Goal: Task Accomplishment & Management: Use online tool/utility

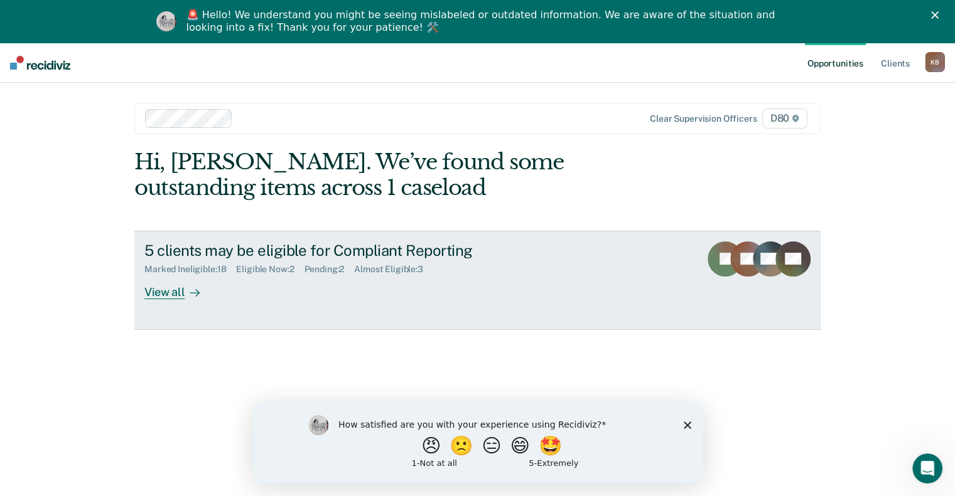
click at [161, 296] on div "View all" at bounding box center [179, 287] width 70 height 24
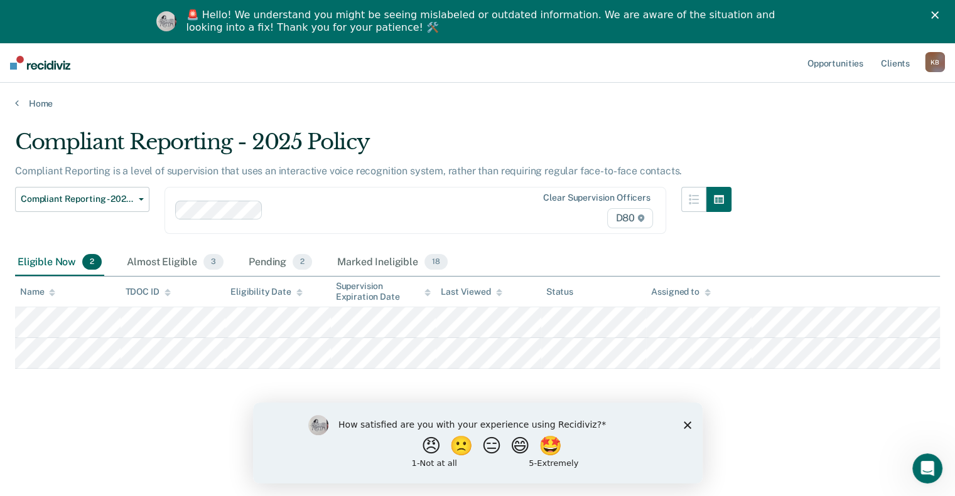
click at [683, 422] on polygon "Close survey" at bounding box center [687, 425] width 8 height 8
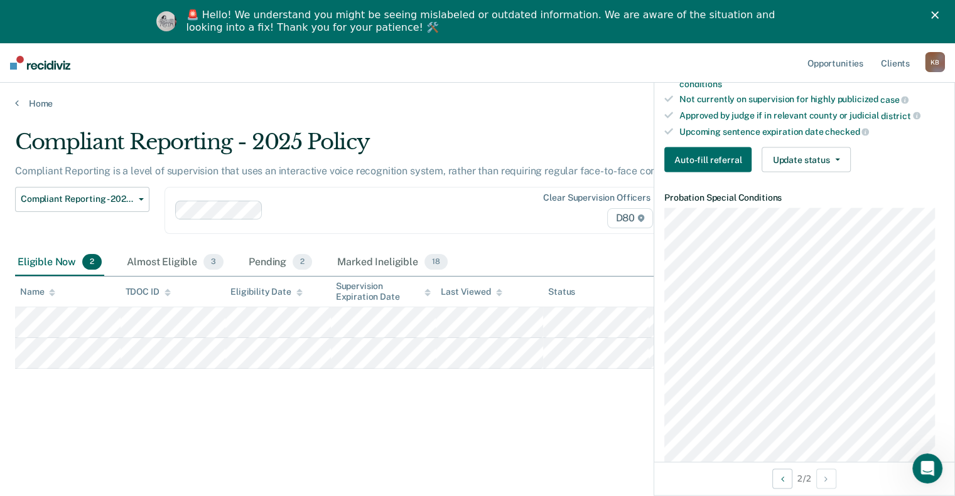
scroll to position [336, 0]
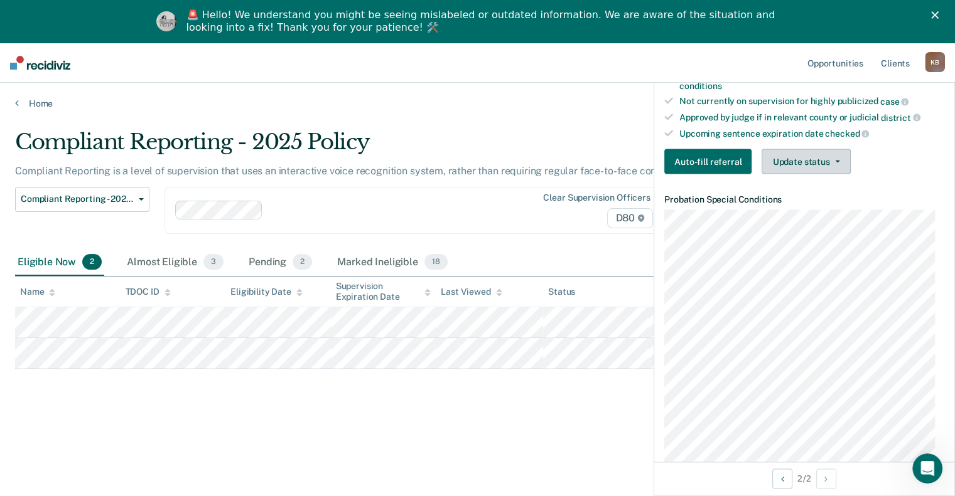
click at [813, 168] on button "Update status" at bounding box center [805, 161] width 88 height 25
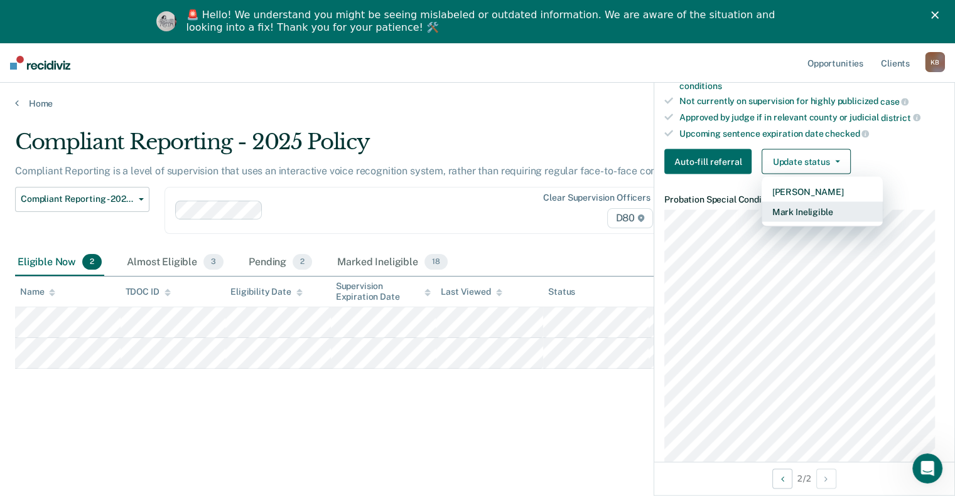
click at [801, 217] on button "Mark Ineligible" at bounding box center [821, 212] width 121 height 20
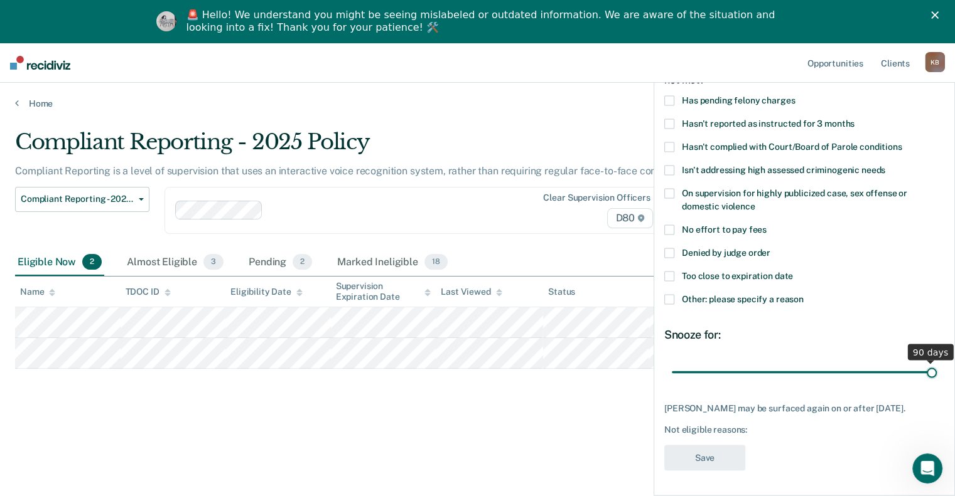
drag, startPoint x: 756, startPoint y: 363, endPoint x: 963, endPoint y: 338, distance: 209.2
type input "90"
click at [936, 361] on input "range" at bounding box center [803, 372] width 265 height 22
click at [670, 294] on span at bounding box center [669, 299] width 10 height 10
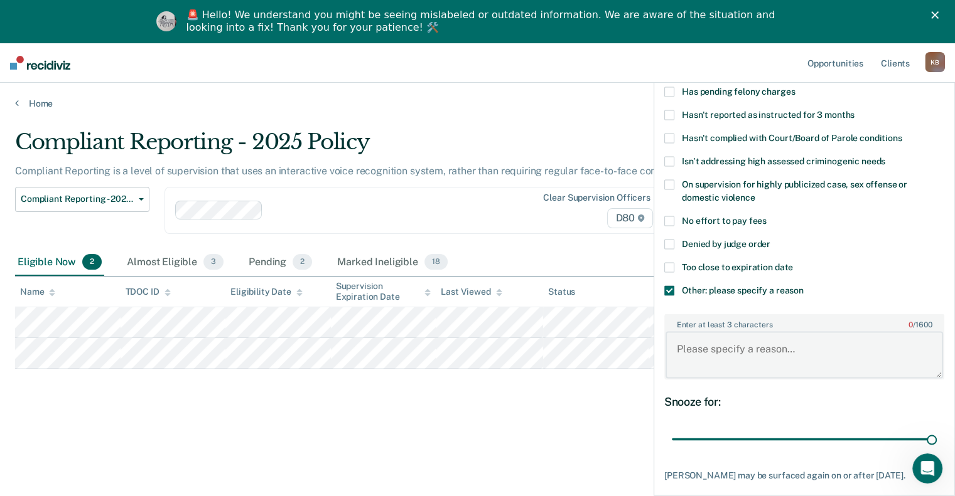
click at [719, 339] on textarea "Enter at least 3 characters 0 / 1600" at bounding box center [803, 355] width 277 height 46
type textarea "Offender is Warrant on Bond"
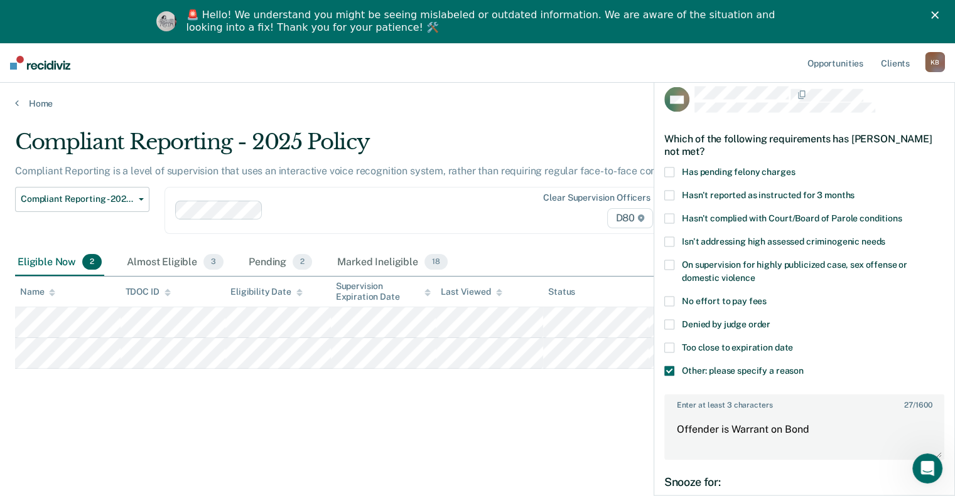
scroll to position [155, 0]
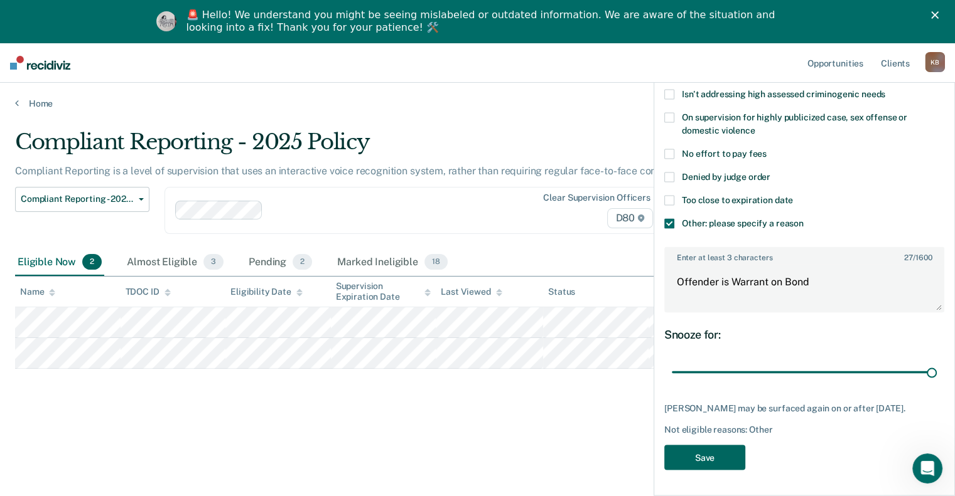
click at [707, 463] on button "Save" at bounding box center [704, 458] width 81 height 26
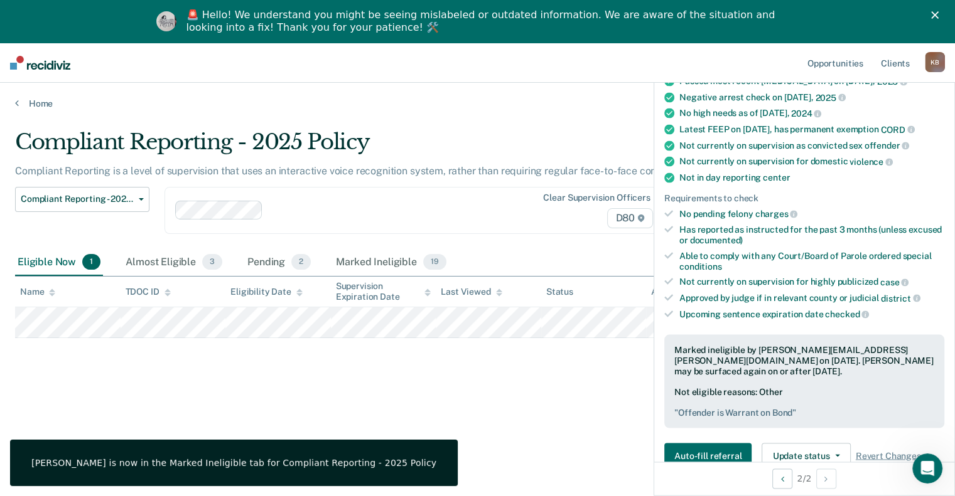
scroll to position [0, 0]
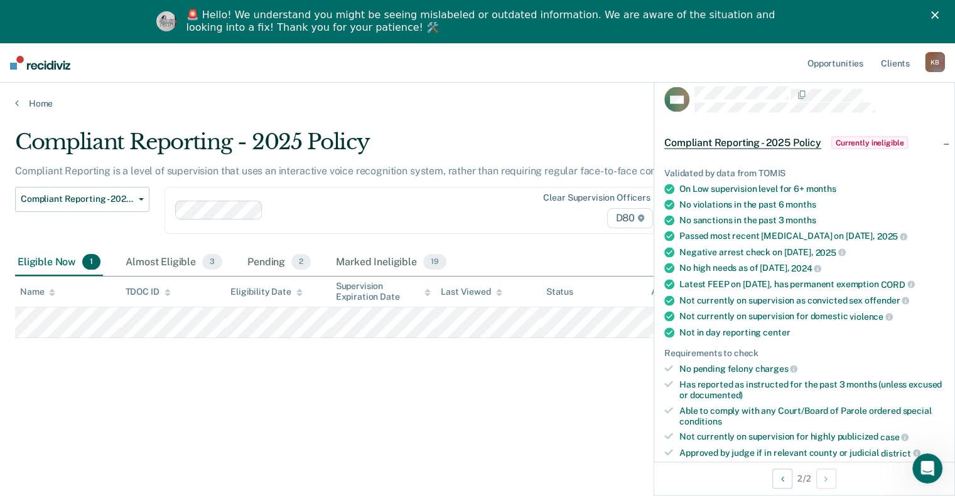
click at [436, 401] on div "Compliant Reporting - 2025 Policy Compliant Reporting is a level of supervision…" at bounding box center [477, 287] width 924 height 316
click at [557, 115] on main "Compliant Reporting - 2025 Policy Compliant Reporting is a level of supervision…" at bounding box center [477, 322] width 955 height 426
click at [603, 428] on div "Compliant Reporting - 2025 Policy Compliant Reporting is a level of supervision…" at bounding box center [477, 287] width 924 height 316
click at [919, 108] on div at bounding box center [819, 100] width 250 height 26
click at [558, 393] on div "Compliant Reporting - 2025 Policy Compliant Reporting is a level of supervision…" at bounding box center [477, 287] width 924 height 316
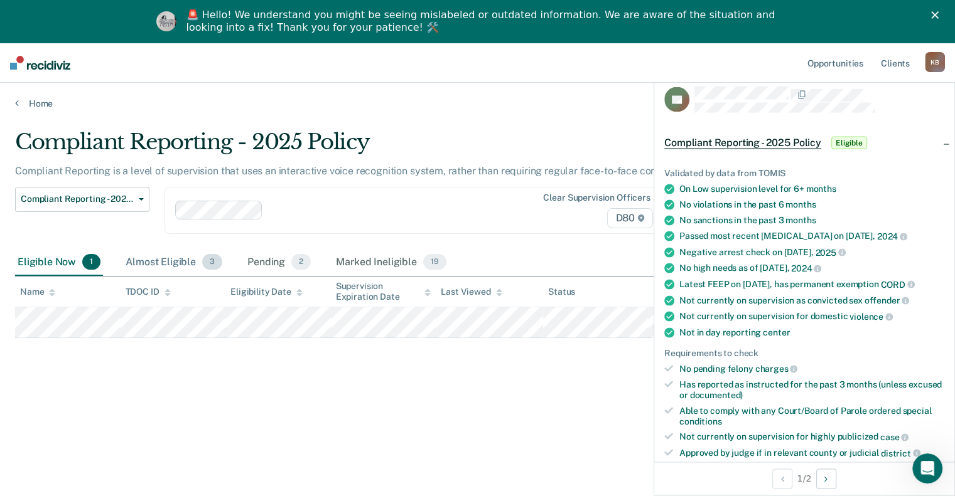
click at [173, 264] on div "Almost Eligible 3" at bounding box center [174, 263] width 102 height 28
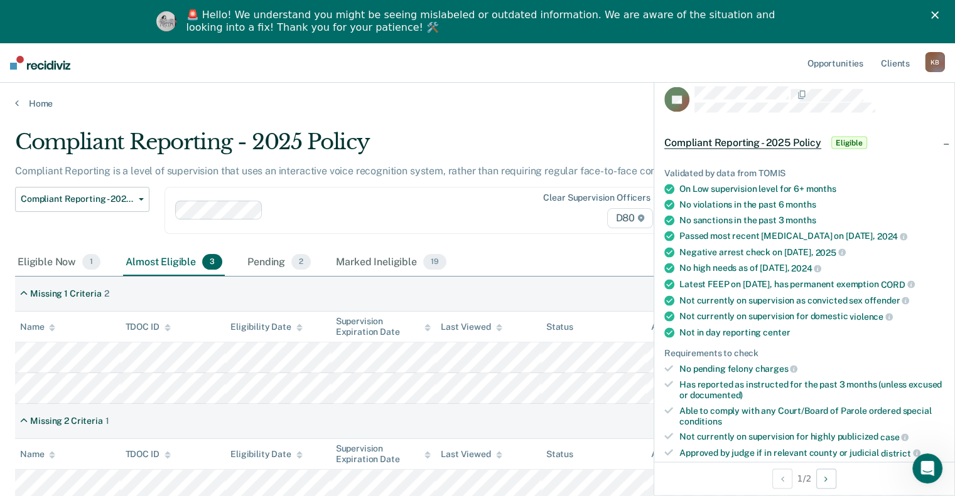
click at [934, 141] on div "Compliant Reporting - 2025 Policy Eligible" at bounding box center [804, 143] width 300 height 40
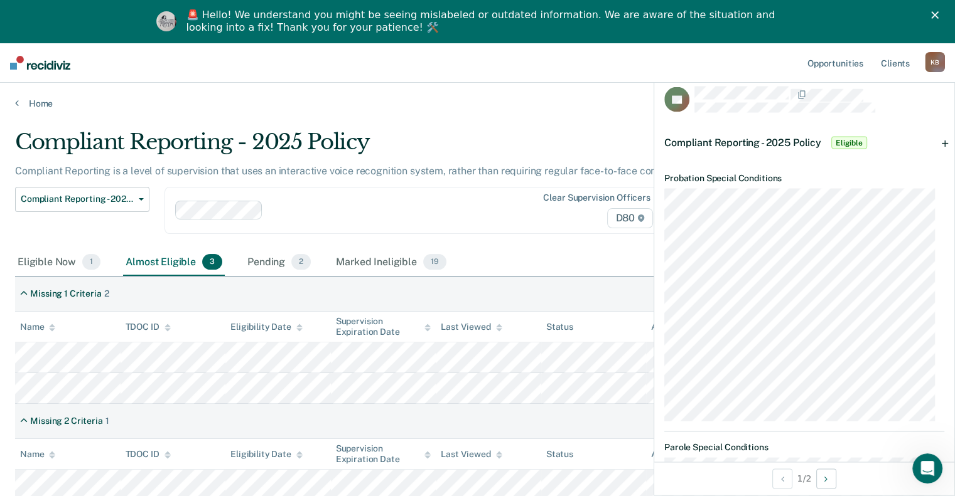
click at [934, 141] on div "Compliant Reporting - 2025 Policy Eligible" at bounding box center [804, 143] width 300 height 40
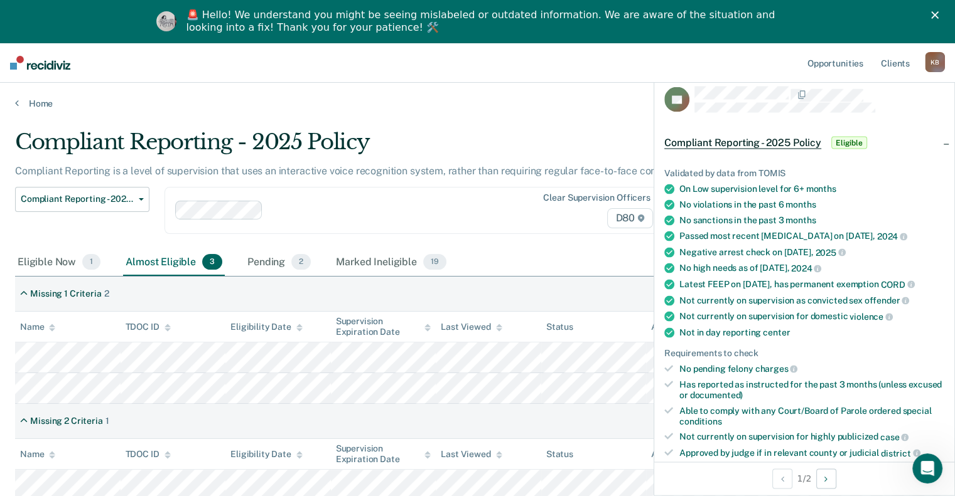
click at [604, 109] on main "Compliant Reporting - 2025 Policy Compliant Reporting is a level of supervision…" at bounding box center [477, 348] width 955 height 478
click at [825, 481] on icon "Next Opportunity" at bounding box center [825, 478] width 3 height 9
click at [924, 184] on div "On Low supervision level for 6+ months" at bounding box center [811, 189] width 265 height 11
click at [336, 79] on nav "Opportunities Client s [PERSON_NAME] K B Profile How it works Log Out" at bounding box center [477, 63] width 955 height 40
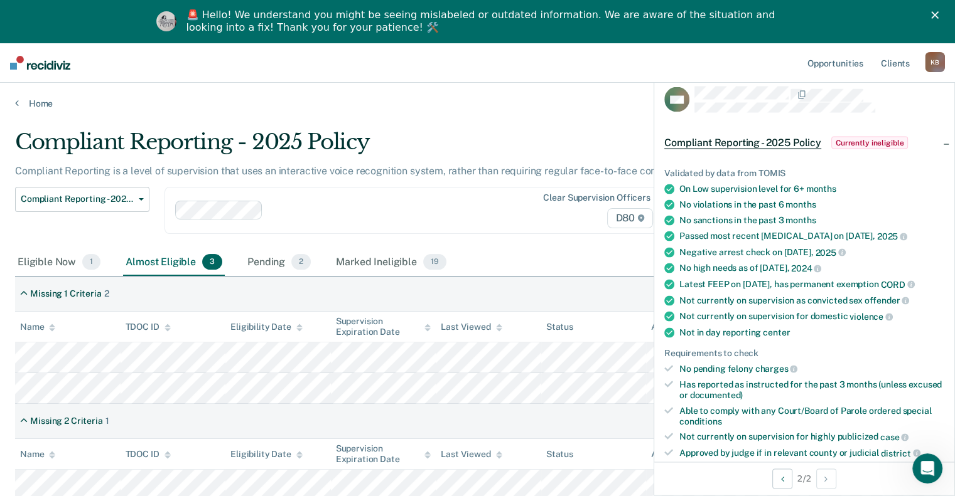
click at [938, 12] on icon "Close" at bounding box center [935, 15] width 8 height 8
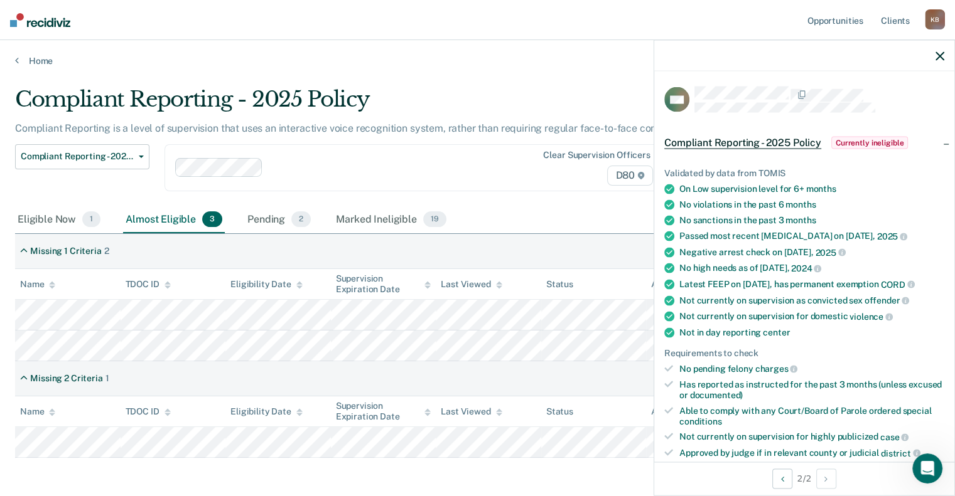
click at [933, 53] on div at bounding box center [804, 55] width 300 height 31
click at [941, 55] on icon "button" at bounding box center [939, 55] width 9 height 9
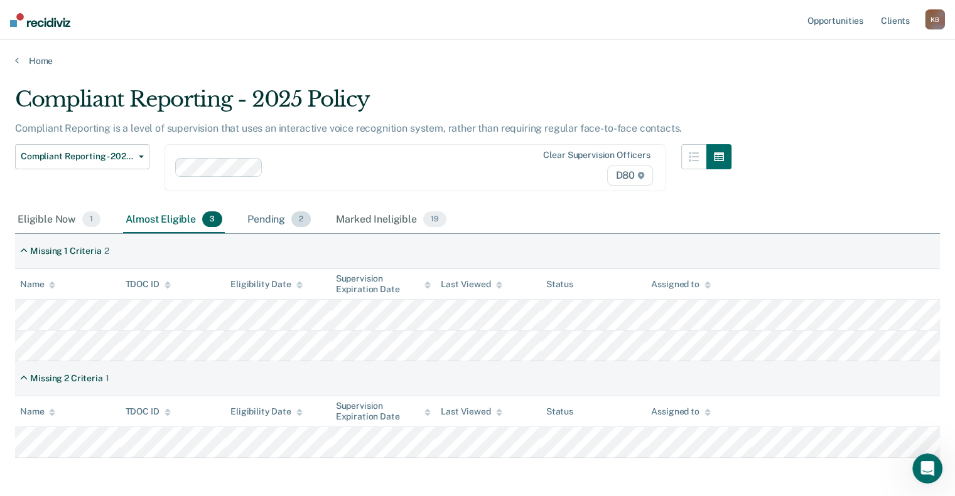
click at [267, 222] on div "Pending 2" at bounding box center [279, 220] width 68 height 28
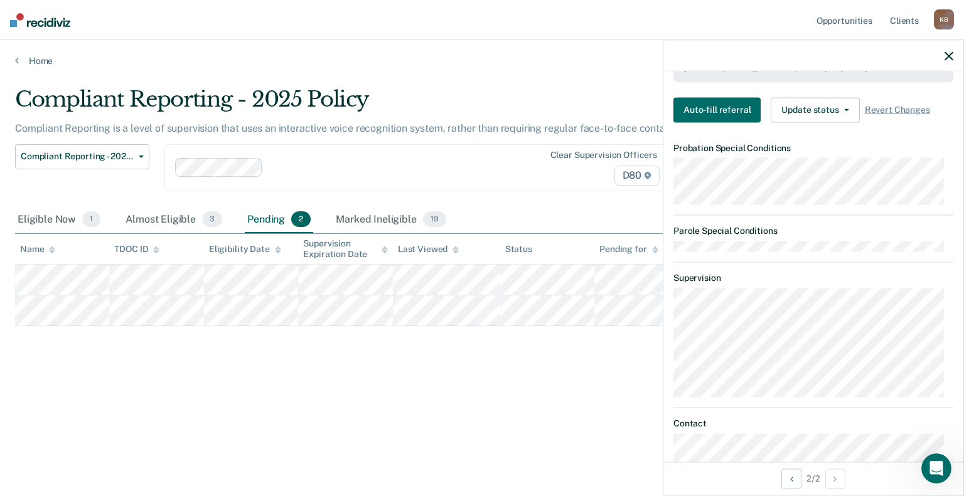
scroll to position [457, 0]
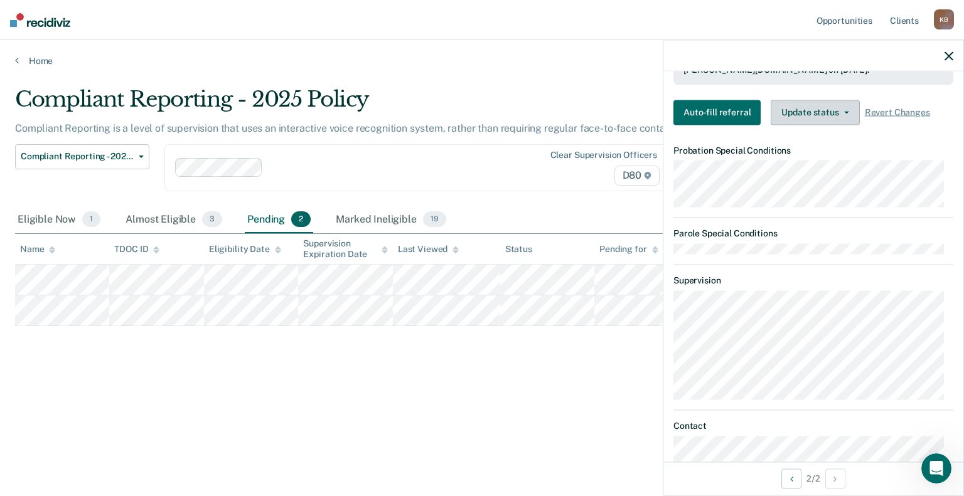
click at [843, 108] on button "Update status" at bounding box center [815, 112] width 88 height 25
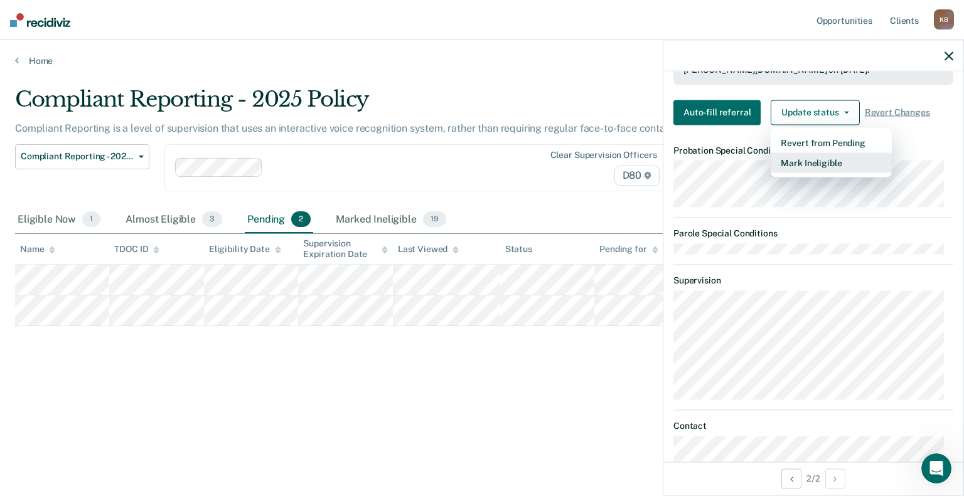
click at [823, 158] on button "Mark Ineligible" at bounding box center [831, 162] width 121 height 20
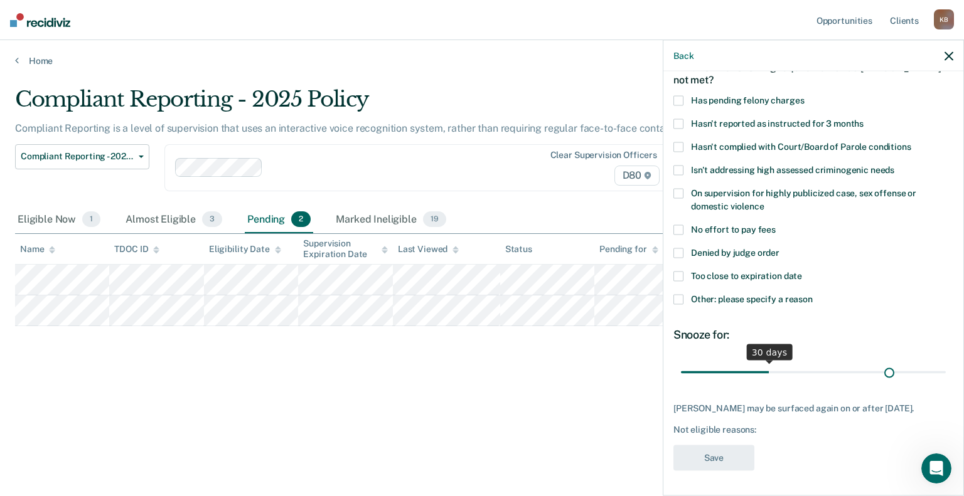
scroll to position [80, 0]
drag, startPoint x: 761, startPoint y: 364, endPoint x: 956, endPoint y: 362, distance: 194.5
type input "90"
click at [946, 362] on input "range" at bounding box center [813, 372] width 265 height 22
click at [678, 294] on span at bounding box center [678, 299] width 10 height 10
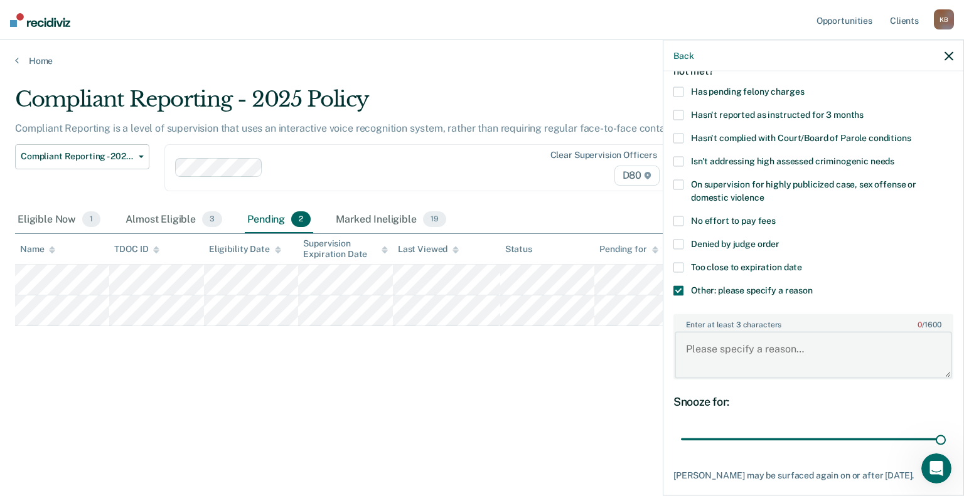
click at [717, 338] on textarea "Enter at least 3 characters 0 / 1600" at bounding box center [813, 355] width 277 height 46
type textarea "Has monthly drug screens"
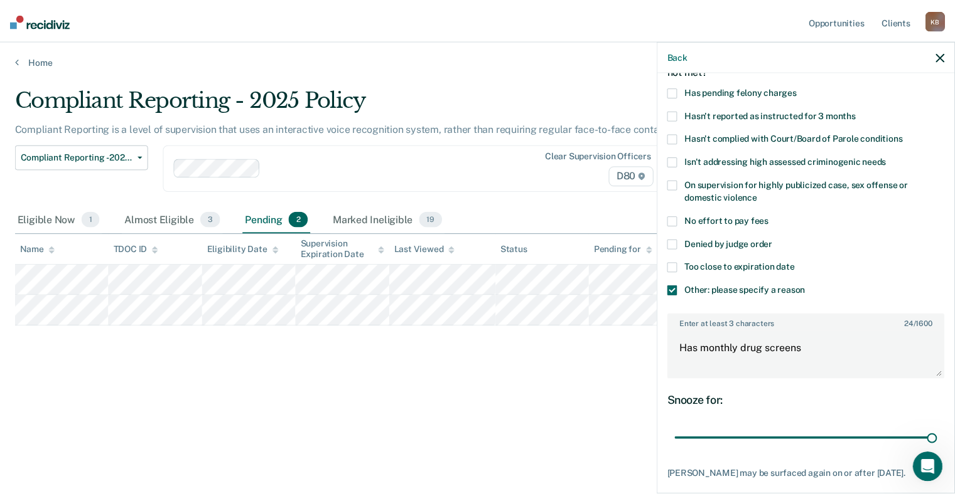
scroll to position [155, 0]
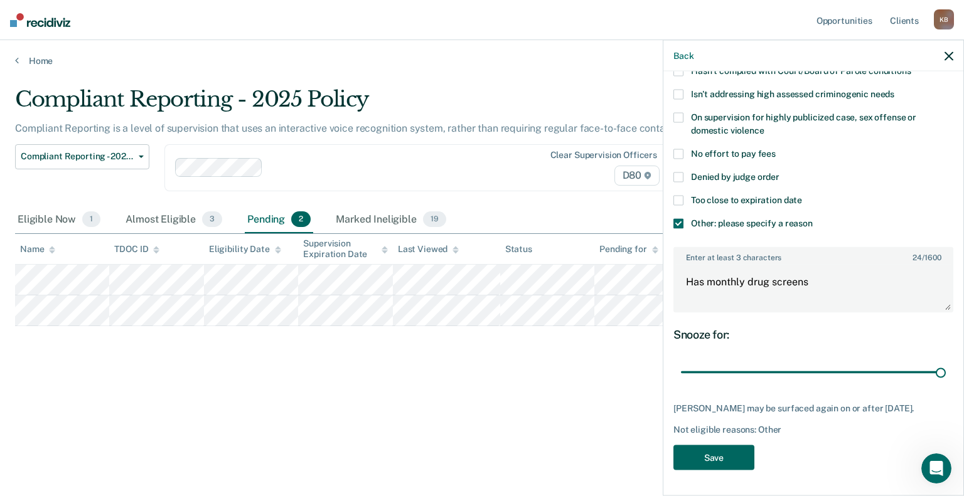
click at [715, 457] on button "Save" at bounding box center [713, 458] width 81 height 26
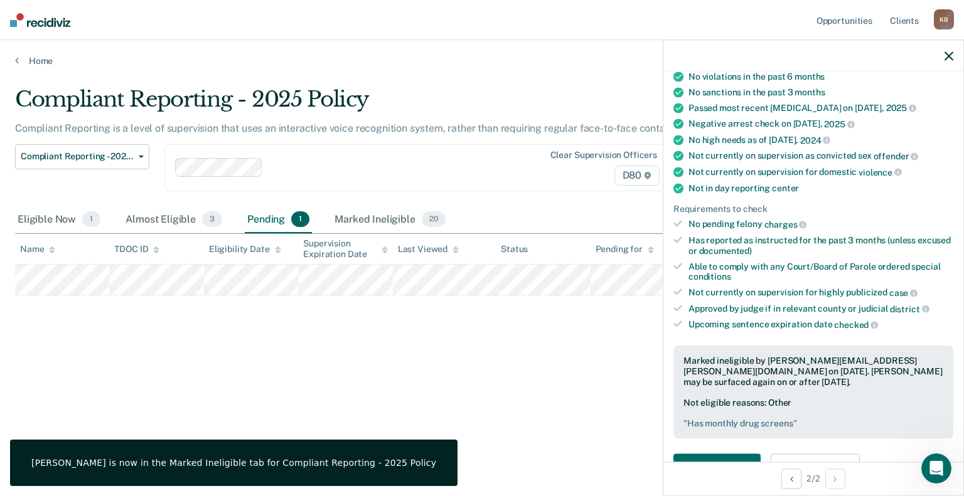
click at [949, 55] on icon "button" at bounding box center [948, 55] width 9 height 9
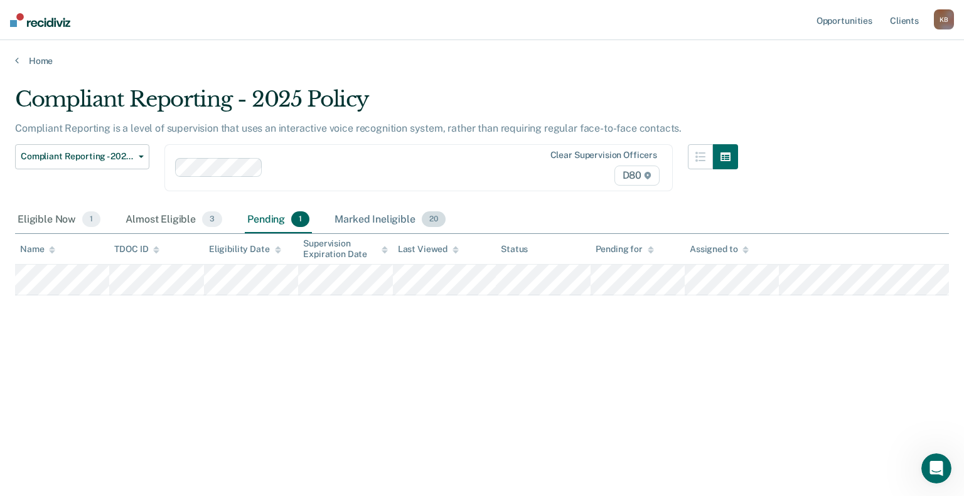
click at [381, 218] on div "Marked Ineligible 20" at bounding box center [389, 220] width 115 height 28
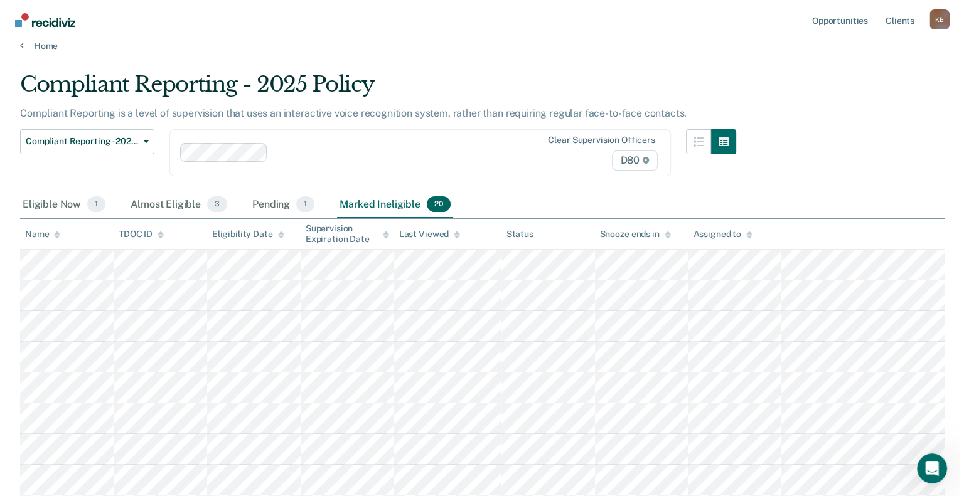
scroll to position [0, 0]
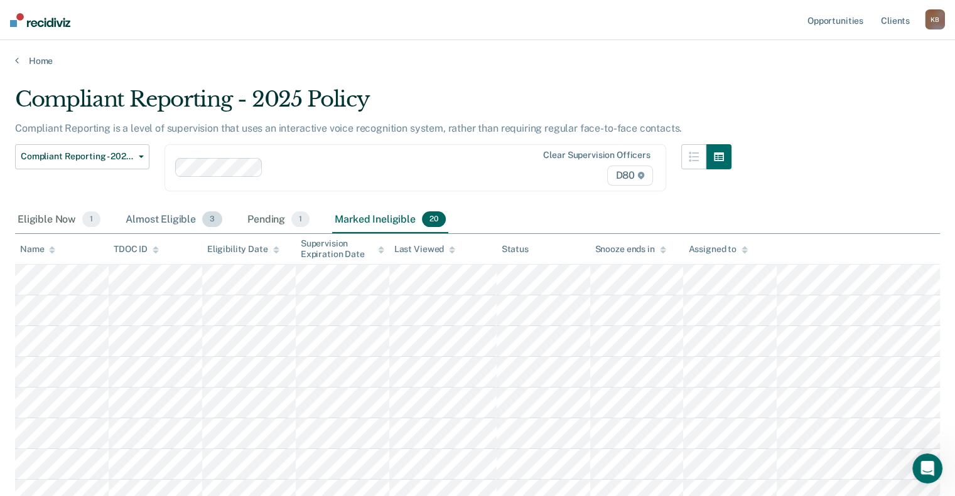
click at [158, 220] on div "Almost Eligible 3" at bounding box center [174, 220] width 102 height 28
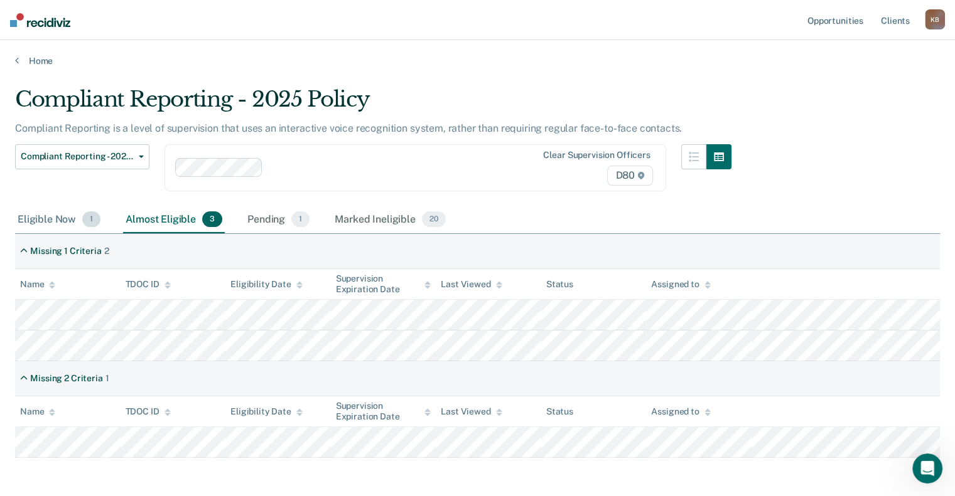
click at [34, 218] on div "Eligible Now 1" at bounding box center [59, 220] width 88 height 28
